Goal: Transaction & Acquisition: Purchase product/service

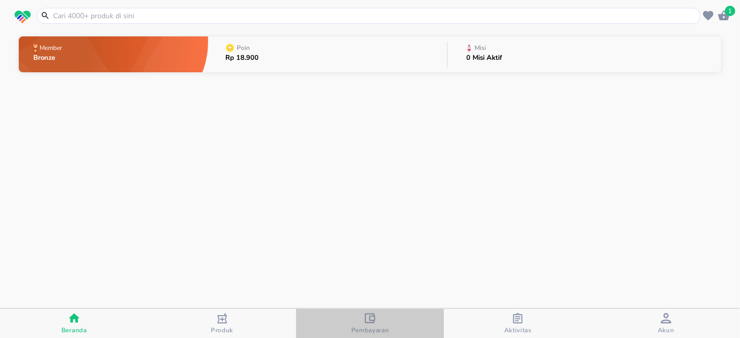
click at [366, 326] on span "Pembayaran" at bounding box center [370, 330] width 38 height 8
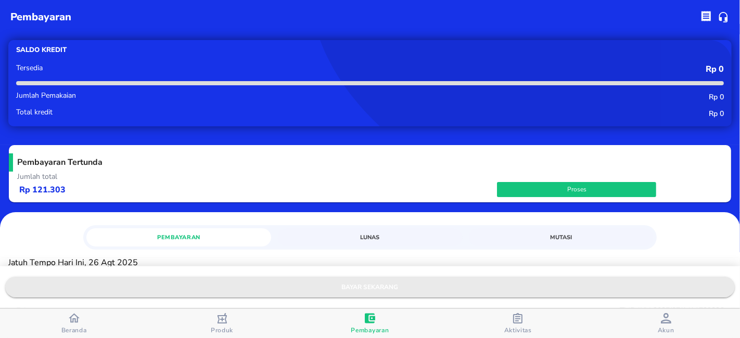
click at [367, 289] on span "bayar sekarang" at bounding box center [370, 287] width 713 height 11
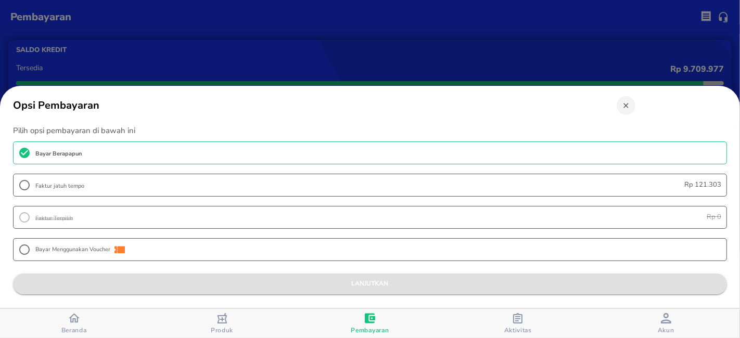
click at [371, 278] on span "lanjutkan" at bounding box center [369, 283] width 697 height 11
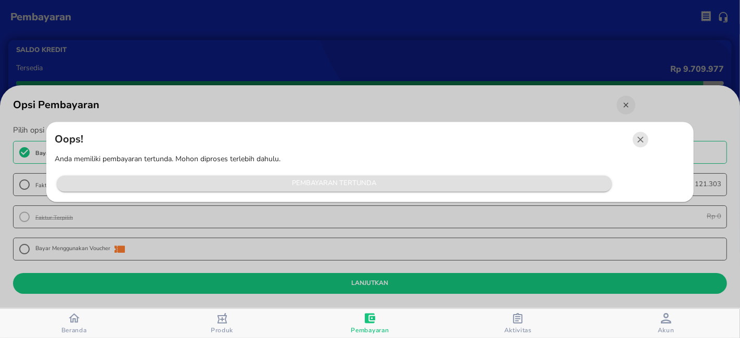
click at [356, 184] on span "Pembayaran Tertunda" at bounding box center [334, 184] width 545 height 12
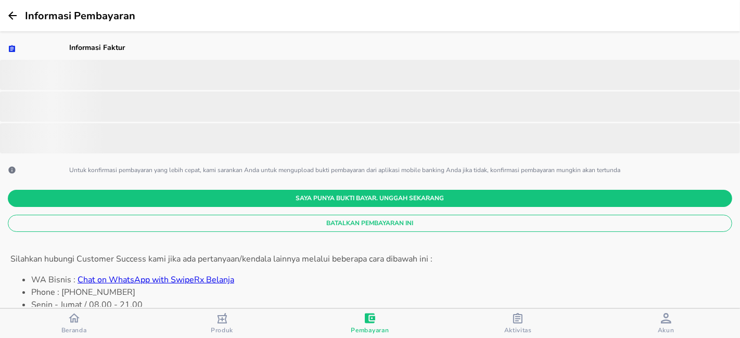
scroll to position [278, 0]
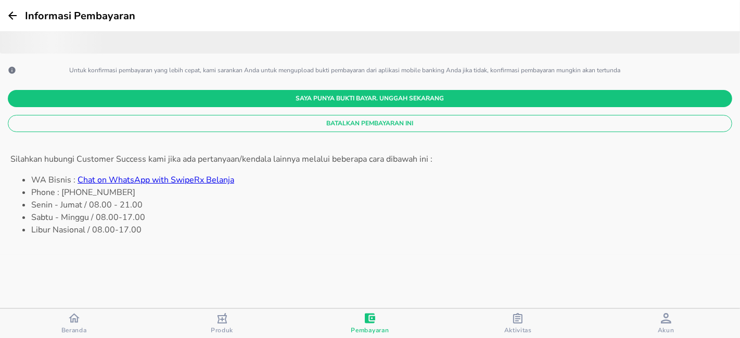
click at [383, 129] on span "Batalkan Pembayaran Ini" at bounding box center [370, 123] width 708 height 11
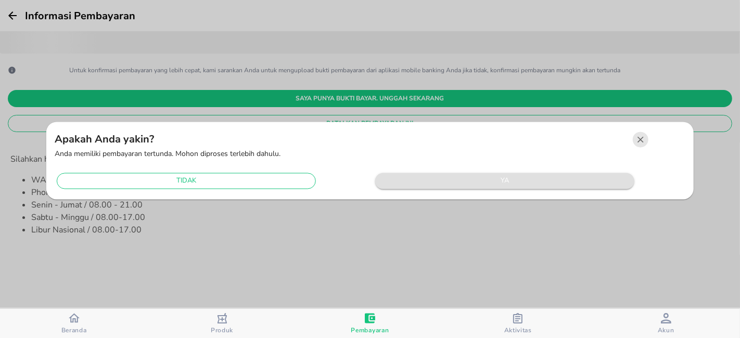
click at [408, 186] on span "ya" at bounding box center [504, 181] width 249 height 12
